Goal: Task Accomplishment & Management: Complete application form

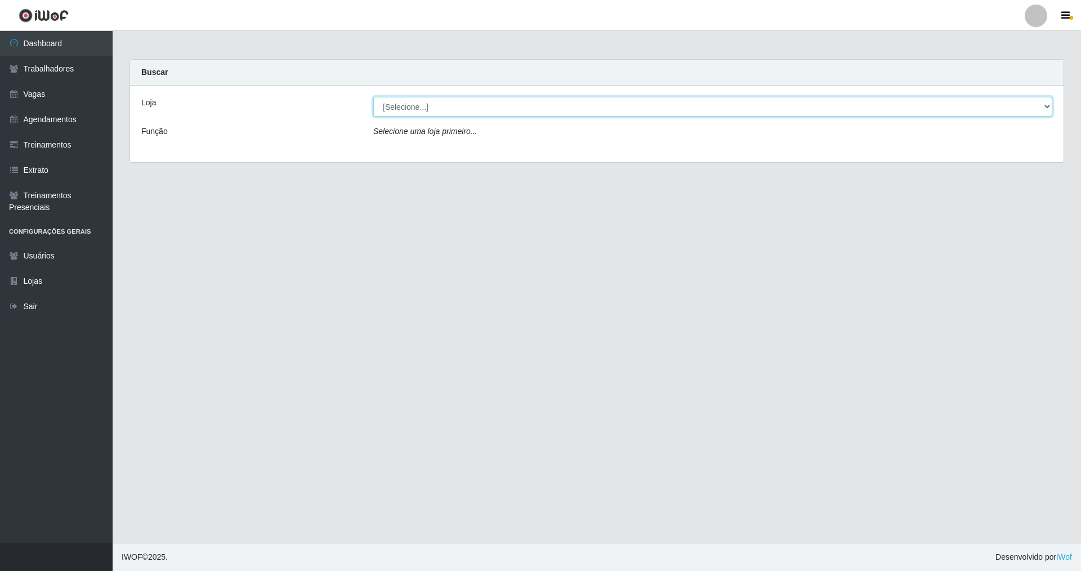
click at [443, 111] on select "[Selecione...] [GEOGRAPHIC_DATA] [GEOGRAPHIC_DATA]" at bounding box center [712, 107] width 679 height 20
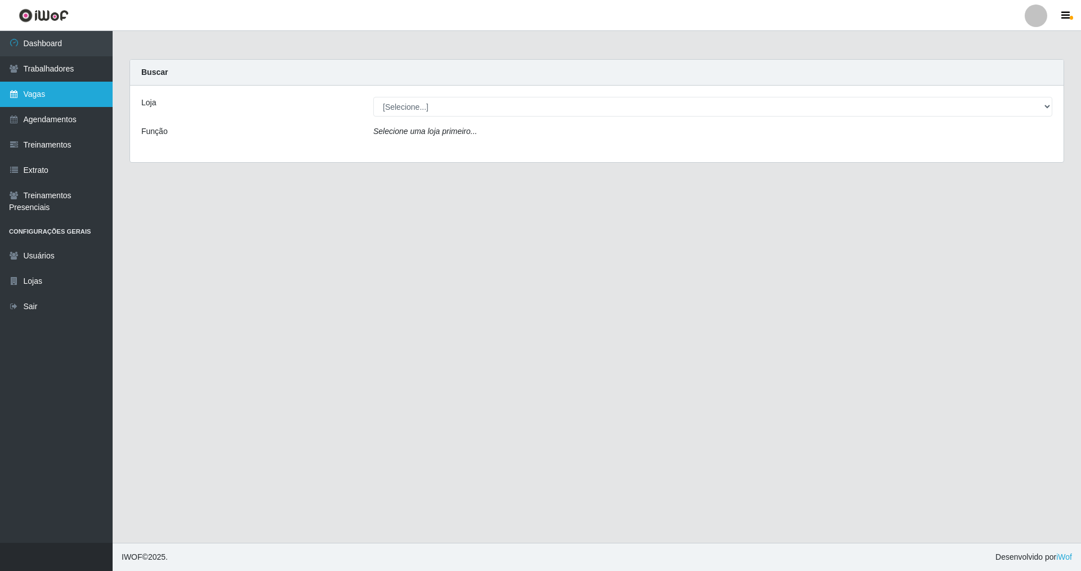
click at [64, 102] on link "Vagas" at bounding box center [56, 94] width 113 height 25
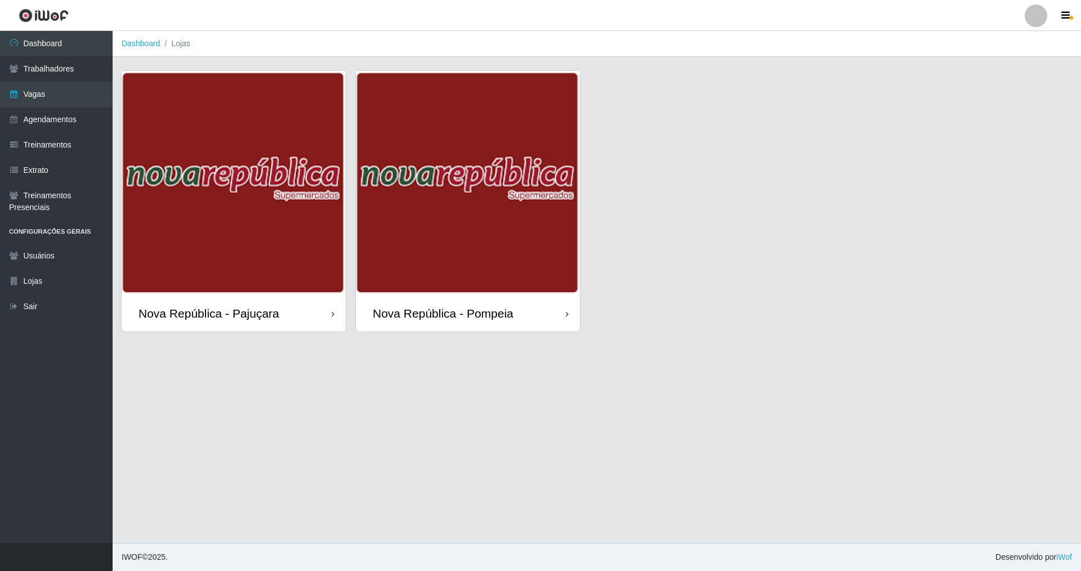
click at [440, 309] on div "Nova República - Pompeia" at bounding box center [443, 313] width 141 height 14
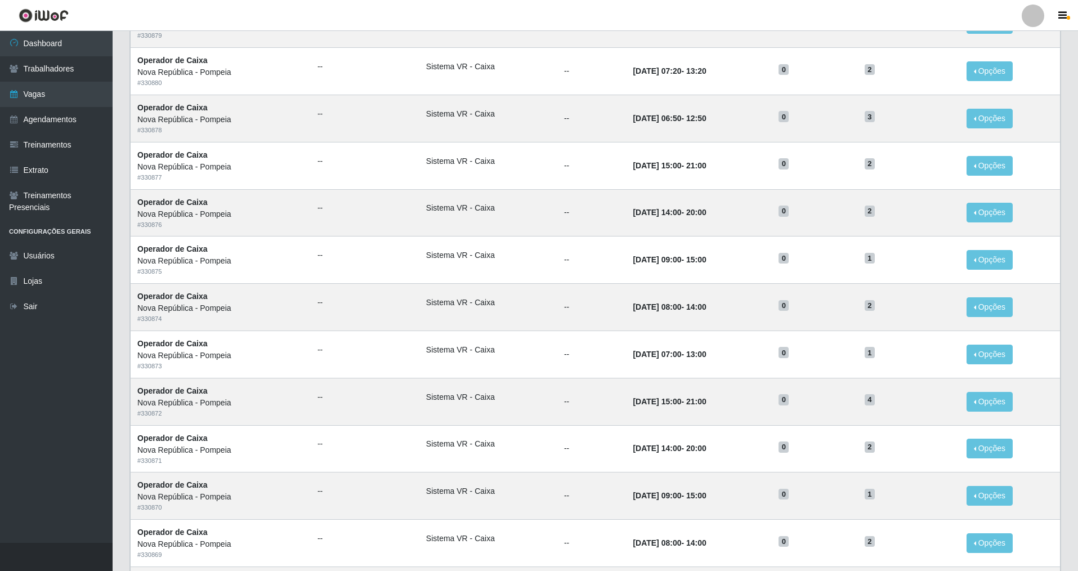
scroll to position [383, 0]
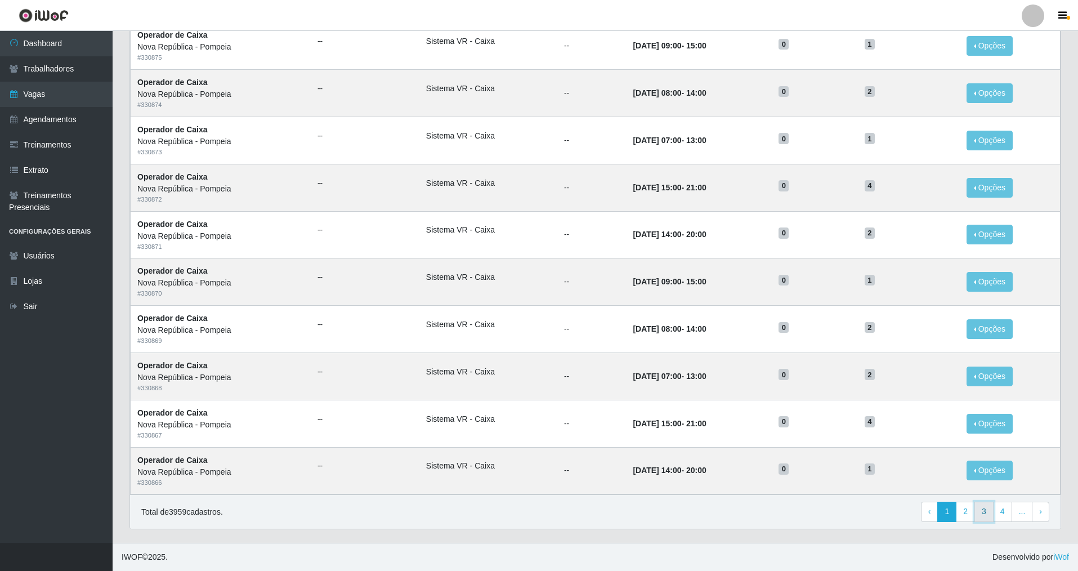
click at [990, 516] on link "3" at bounding box center [983, 512] width 19 height 20
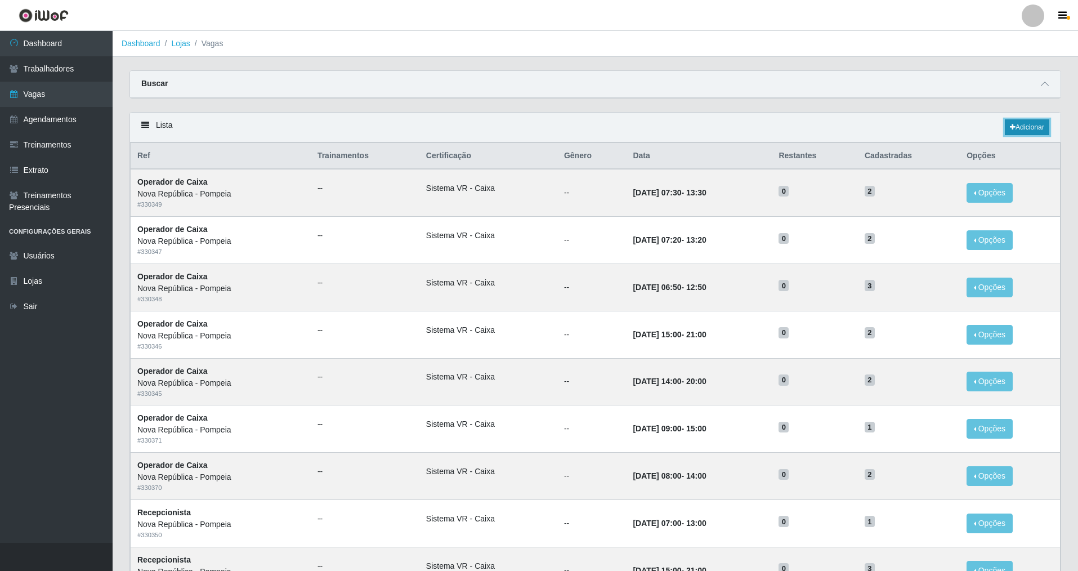
click at [1008, 121] on link "Adicionar" at bounding box center [1027, 127] width 44 height 16
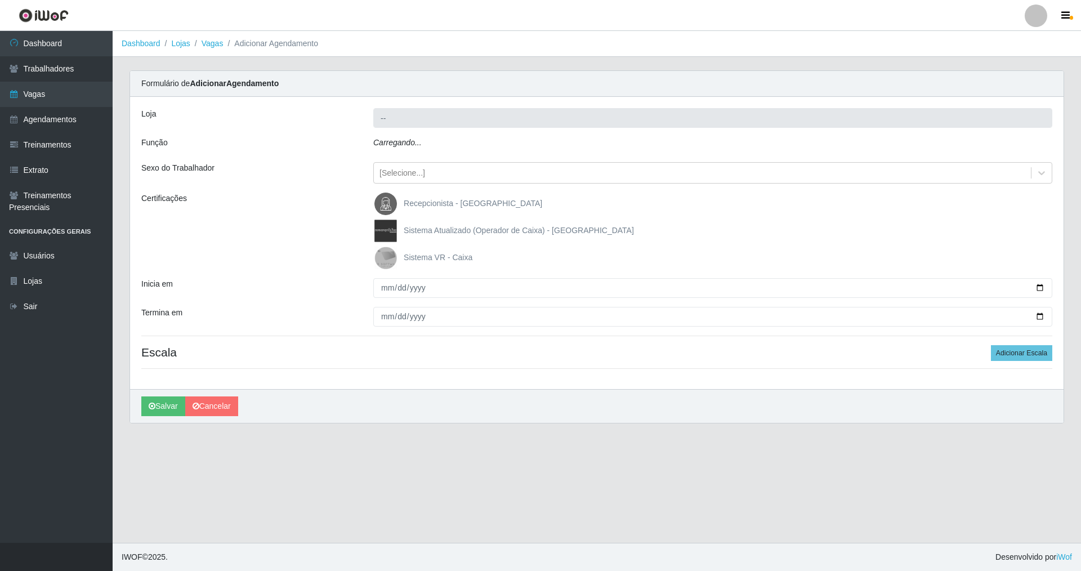
type input "Nova República - Pompeia"
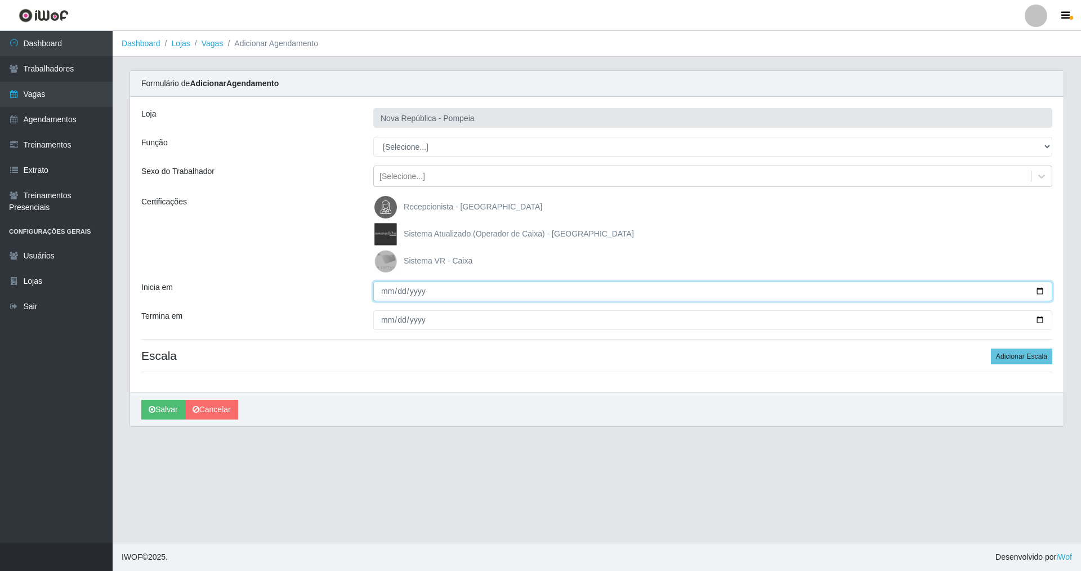
click at [382, 290] on input "Inicia em" at bounding box center [712, 291] width 679 height 20
click at [1012, 359] on button "Adicionar Escala" at bounding box center [1021, 356] width 61 height 16
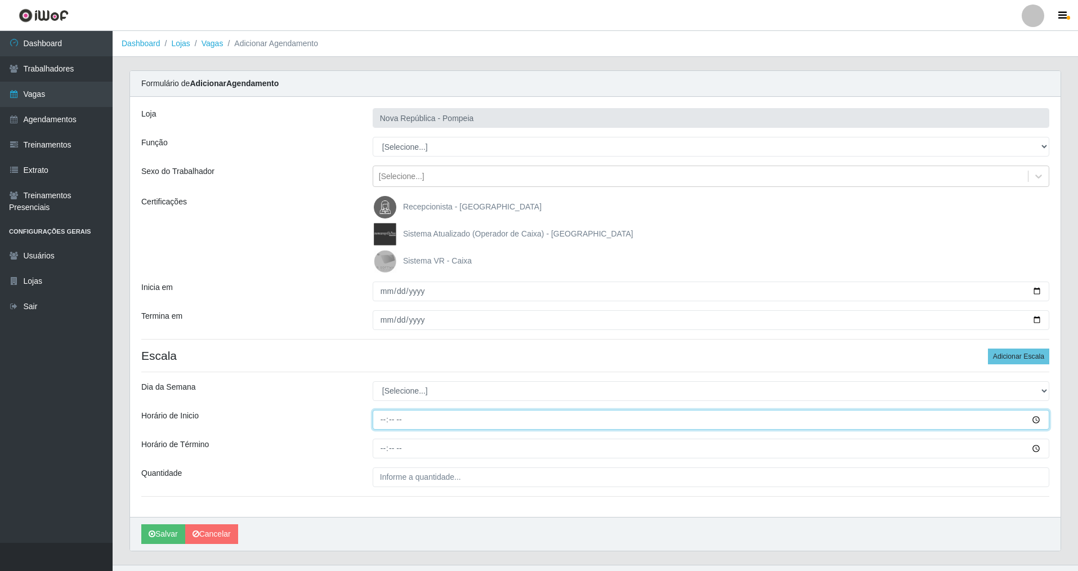
drag, startPoint x: 378, startPoint y: 413, endPoint x: 385, endPoint y: 417, distance: 7.7
click at [381, 414] on input "Horário de Inicio" at bounding box center [711, 420] width 677 height 20
type input "15:00"
type input "21:00"
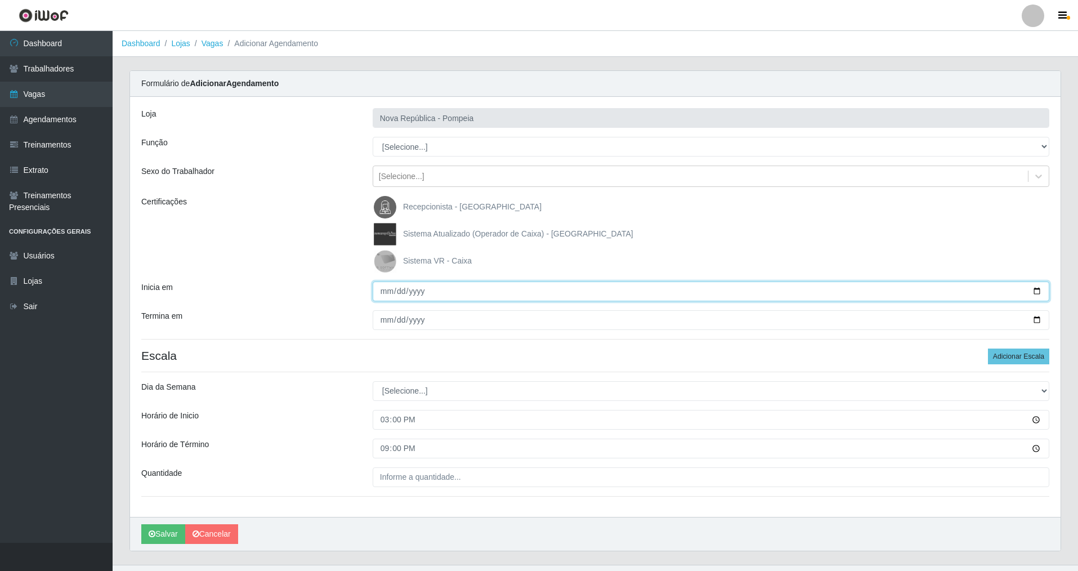
click at [385, 296] on input "Inicia em" at bounding box center [711, 291] width 677 height 20
type input "[DATE]"
click at [401, 153] on select "[Selecione...] Balconista Operador de Caixa Recepcionista Repositor" at bounding box center [711, 147] width 677 height 20
select select "22"
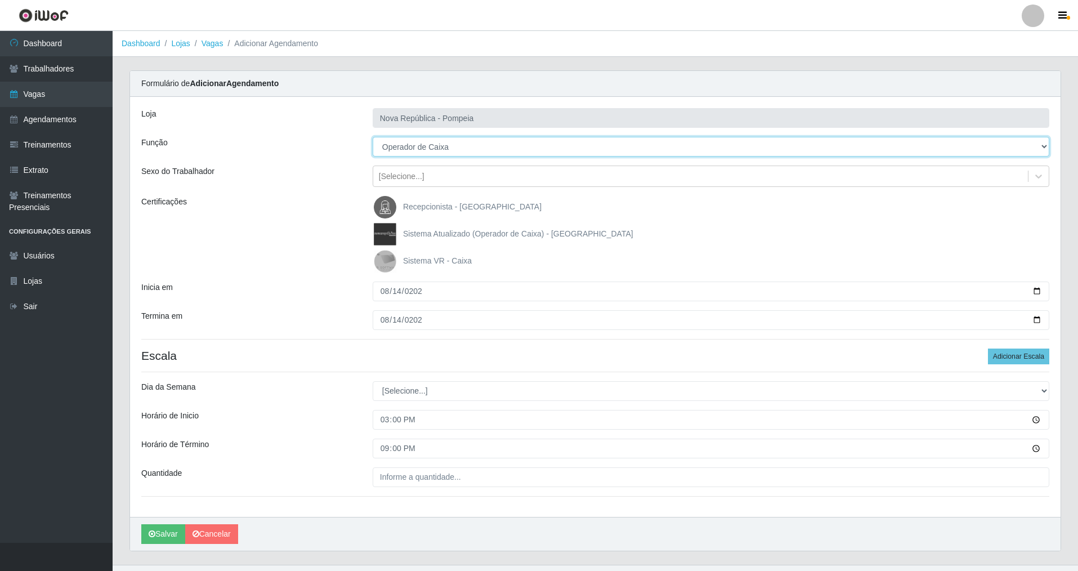
click at [373, 137] on select "[Selecione...] Balconista Operador de Caixa Recepcionista Repositor" at bounding box center [711, 147] width 677 height 20
click at [392, 263] on img at bounding box center [387, 261] width 27 height 23
click at [0, 0] on input "Sistema VR - Caixa" at bounding box center [0, 0] width 0 height 0
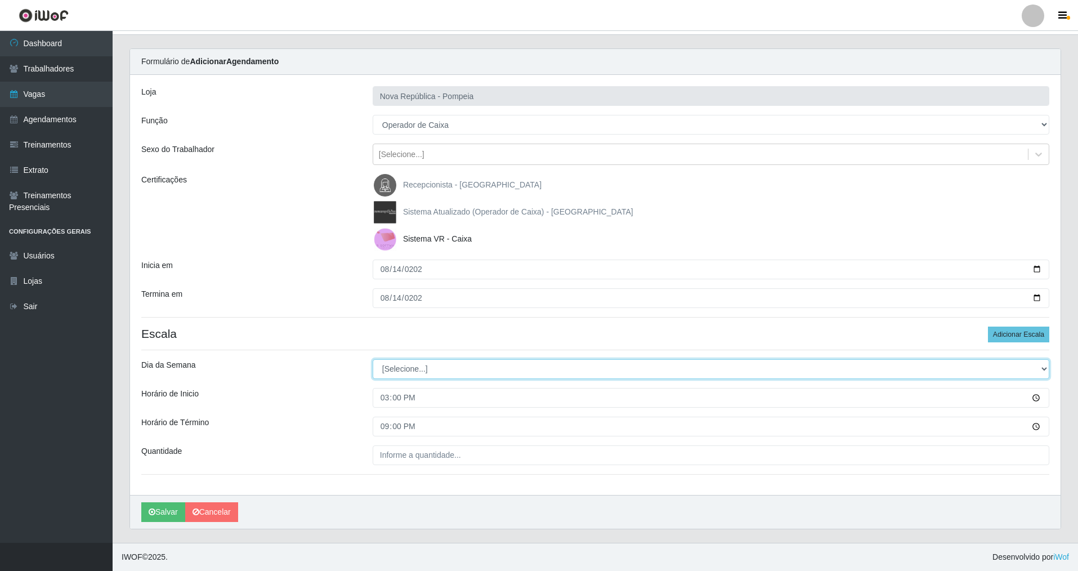
click at [436, 371] on select "[Selecione...] Segunda Terça Quarta Quinta Sexta Sábado Domingo" at bounding box center [711, 369] width 677 height 20
select select "4"
click at [373, 359] on select "[Selecione...] Segunda Terça Quarta Quinta Sexta Sábado Domingo" at bounding box center [711, 369] width 677 height 20
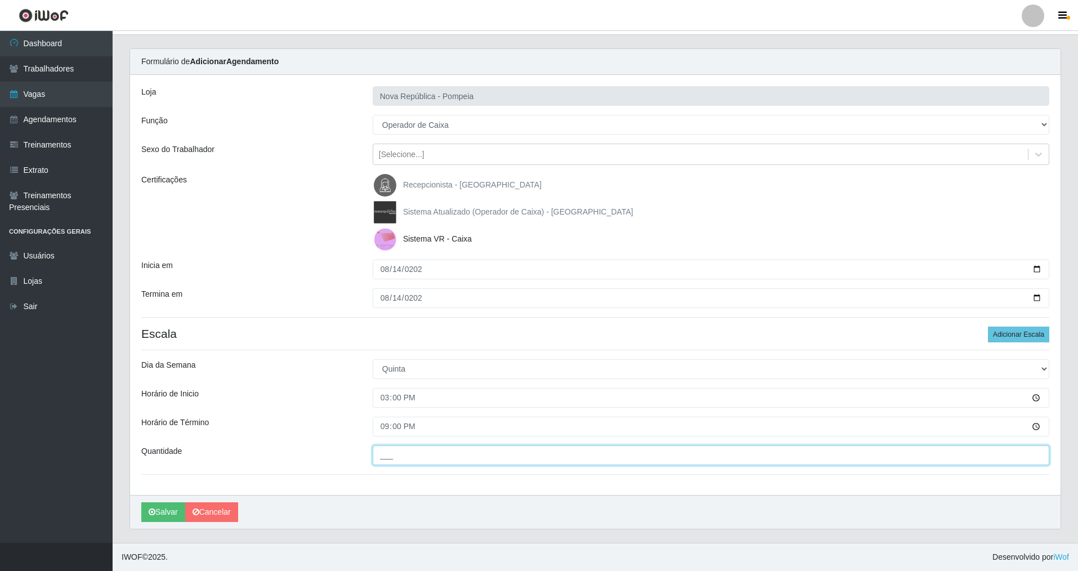
click at [398, 458] on input "___" at bounding box center [711, 455] width 677 height 20
type input "2__"
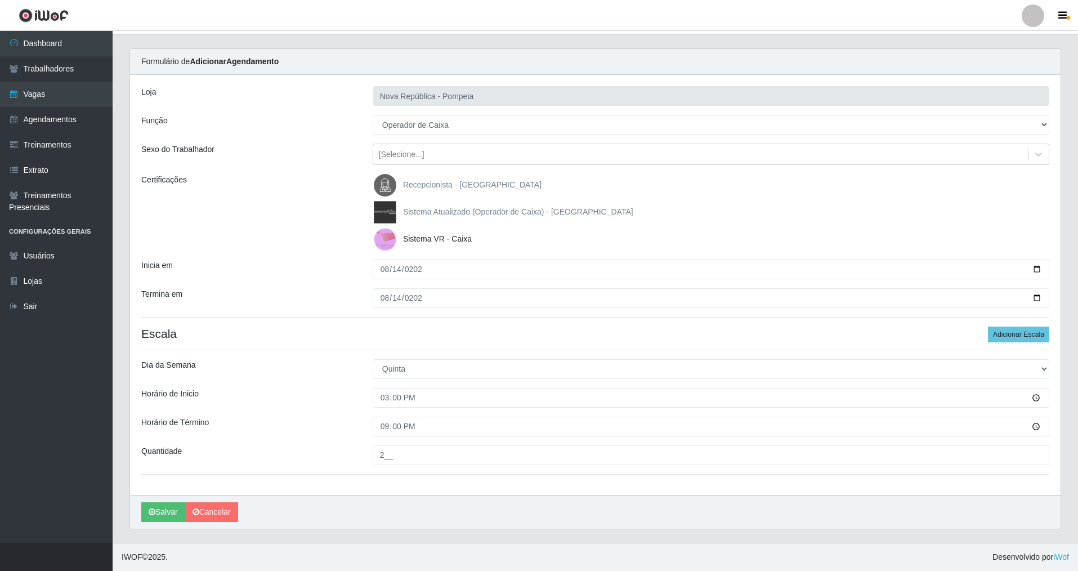
drag, startPoint x: 168, startPoint y: 522, endPoint x: 167, endPoint y: 514, distance: 7.9
click at [167, 522] on div "Salvar Cancelar" at bounding box center [595, 512] width 931 height 34
click at [167, 514] on button "Salvar" at bounding box center [163, 512] width 44 height 20
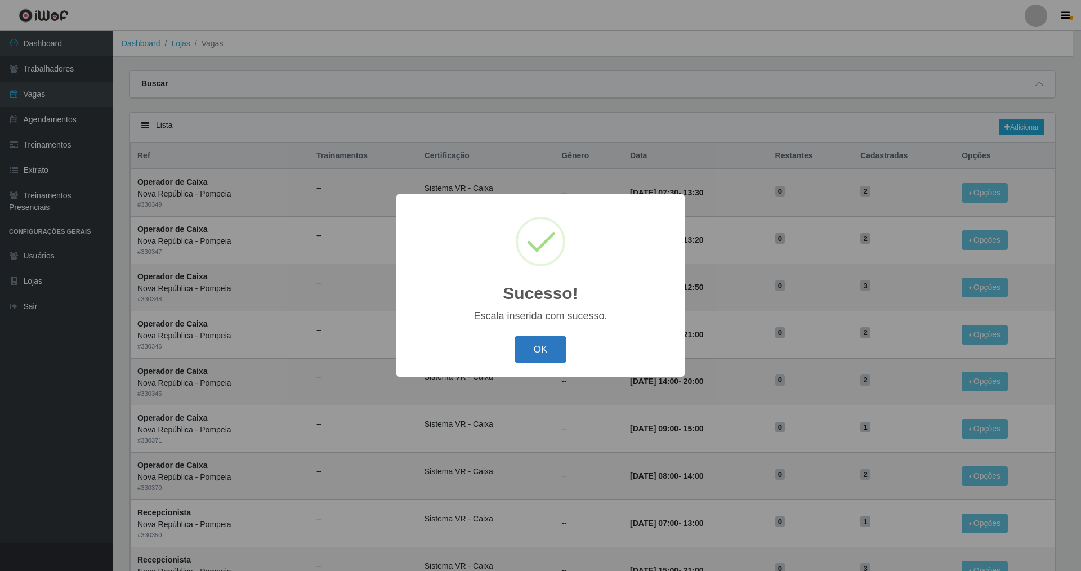
click at [543, 347] on button "OK" at bounding box center [541, 349] width 52 height 26
